Goal: Task Accomplishment & Management: Complete application form

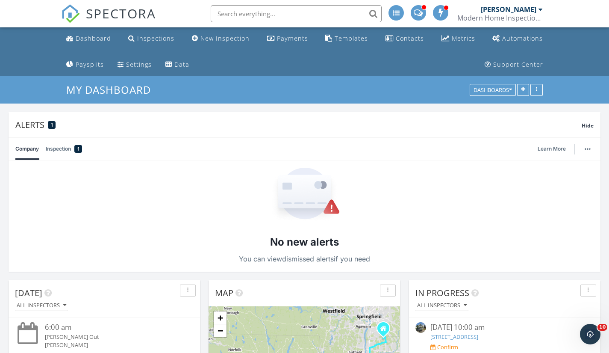
scroll to position [1667, 622]
click at [105, 37] on div "Dashboard" at bounding box center [93, 38] width 35 height 8
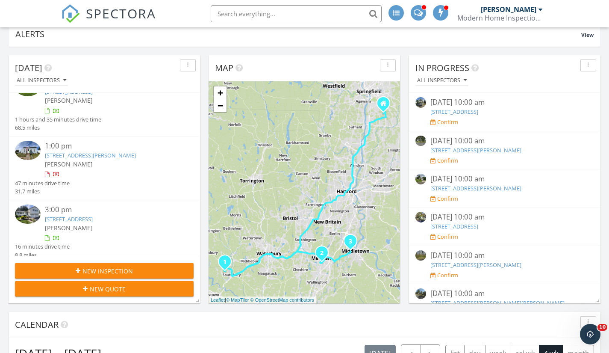
scroll to position [171, 0]
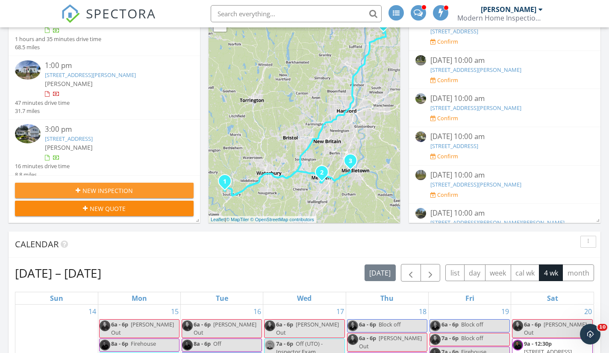
click at [84, 187] on span "New Inspection" at bounding box center [107, 190] width 50 height 9
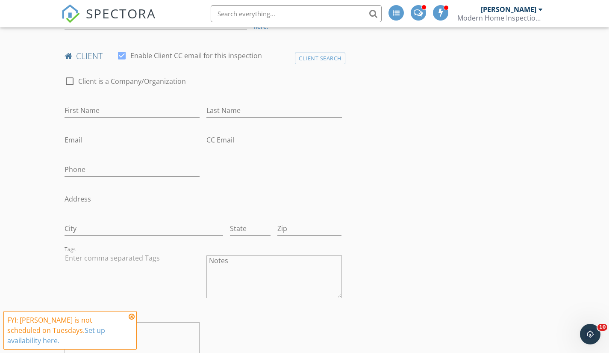
scroll to position [171, 0]
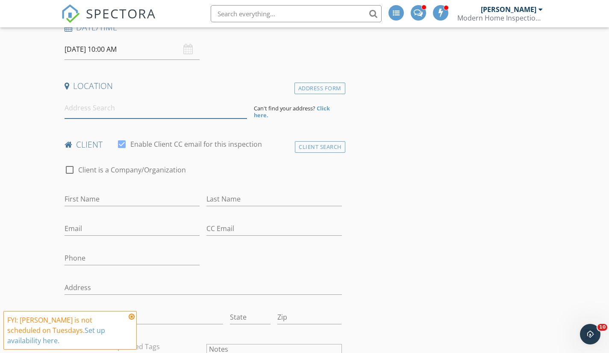
click at [123, 102] on input at bounding box center [156, 107] width 182 height 21
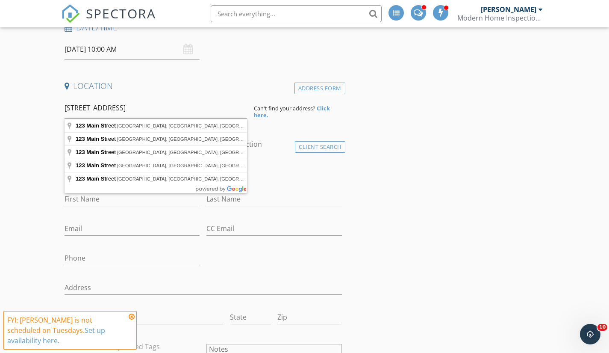
type input "123 Main Street, Farmington, CT, USA"
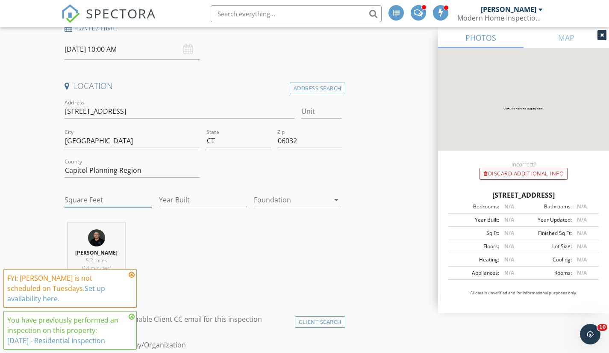
click at [92, 206] on input "Square Feet" at bounding box center [109, 200] width 88 height 14
type input "7700"
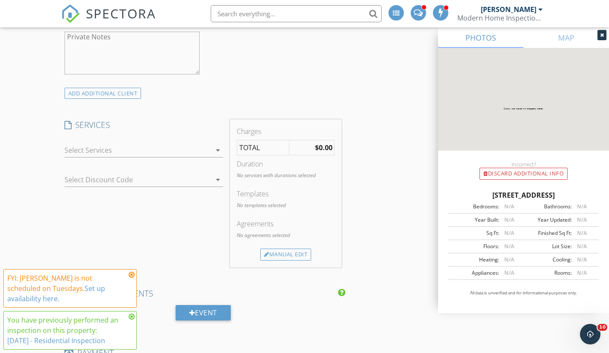
scroll to position [726, 0]
click at [198, 146] on div at bounding box center [138, 148] width 147 height 14
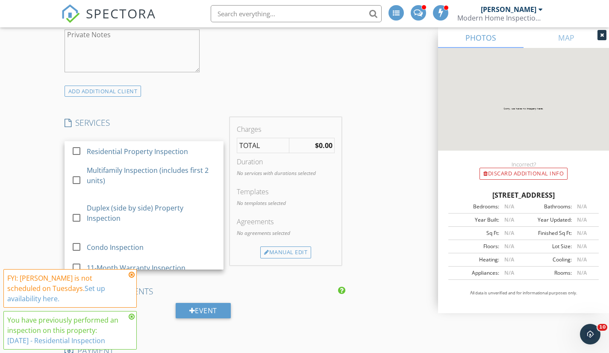
click at [77, 149] on div at bounding box center [76, 151] width 15 height 15
checkbox input "true"
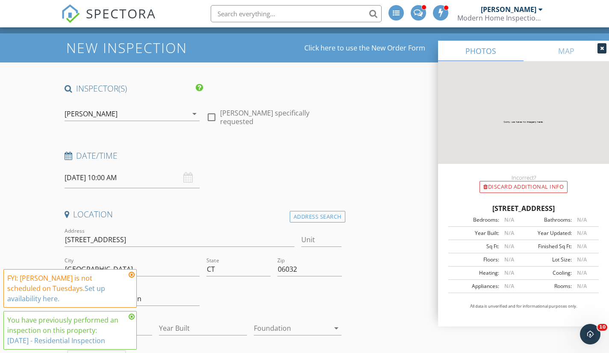
scroll to position [0, 0]
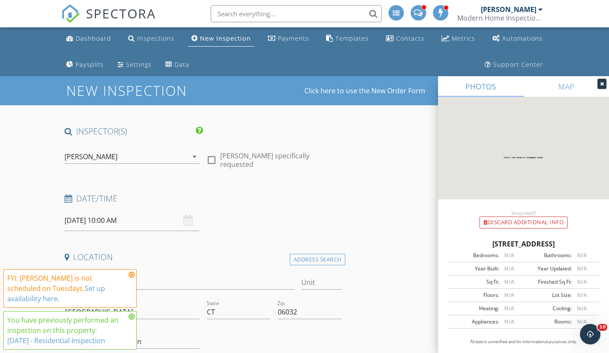
click at [77, 38] on div "Dashboard" at bounding box center [93, 38] width 35 height 8
